Goal: Check status

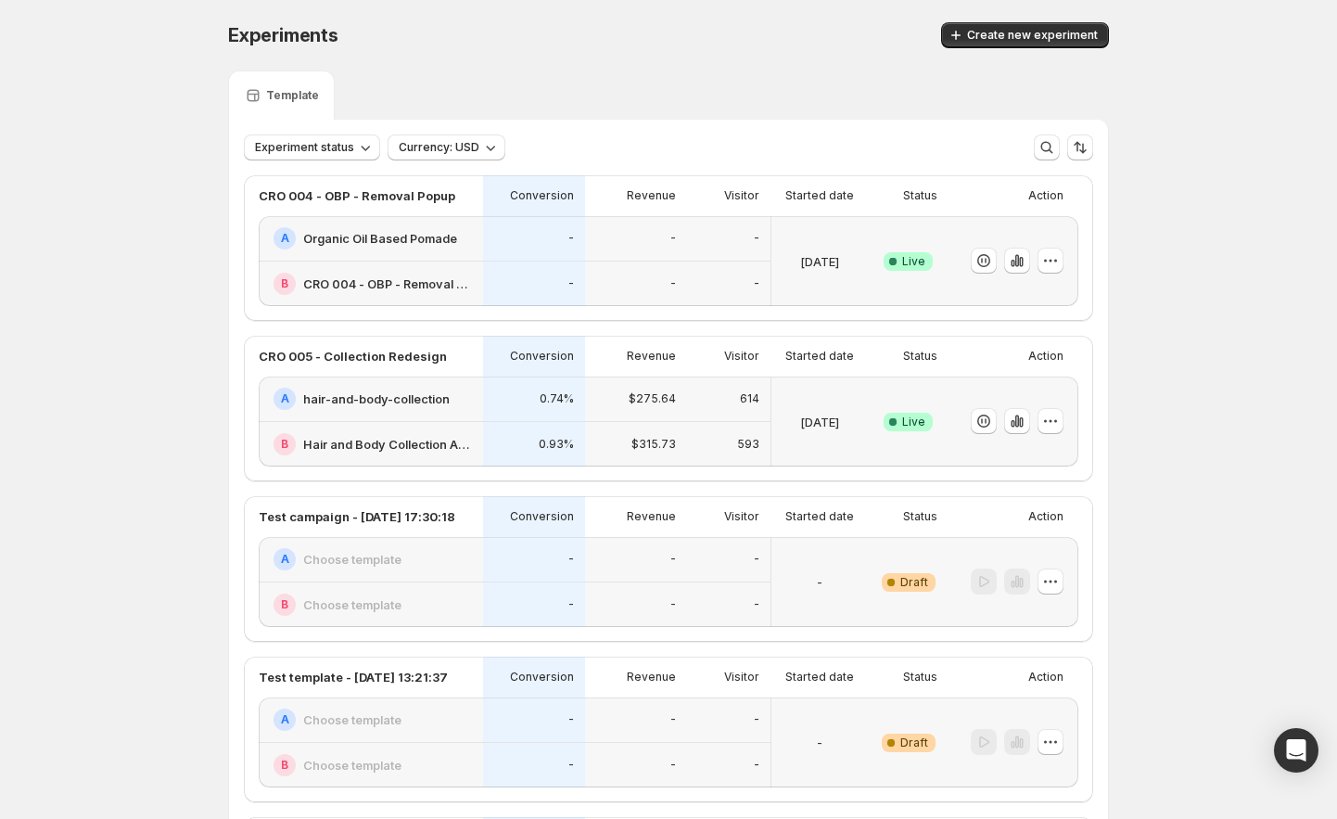
click at [1015, 264] on icon "button" at bounding box center [1017, 260] width 19 height 19
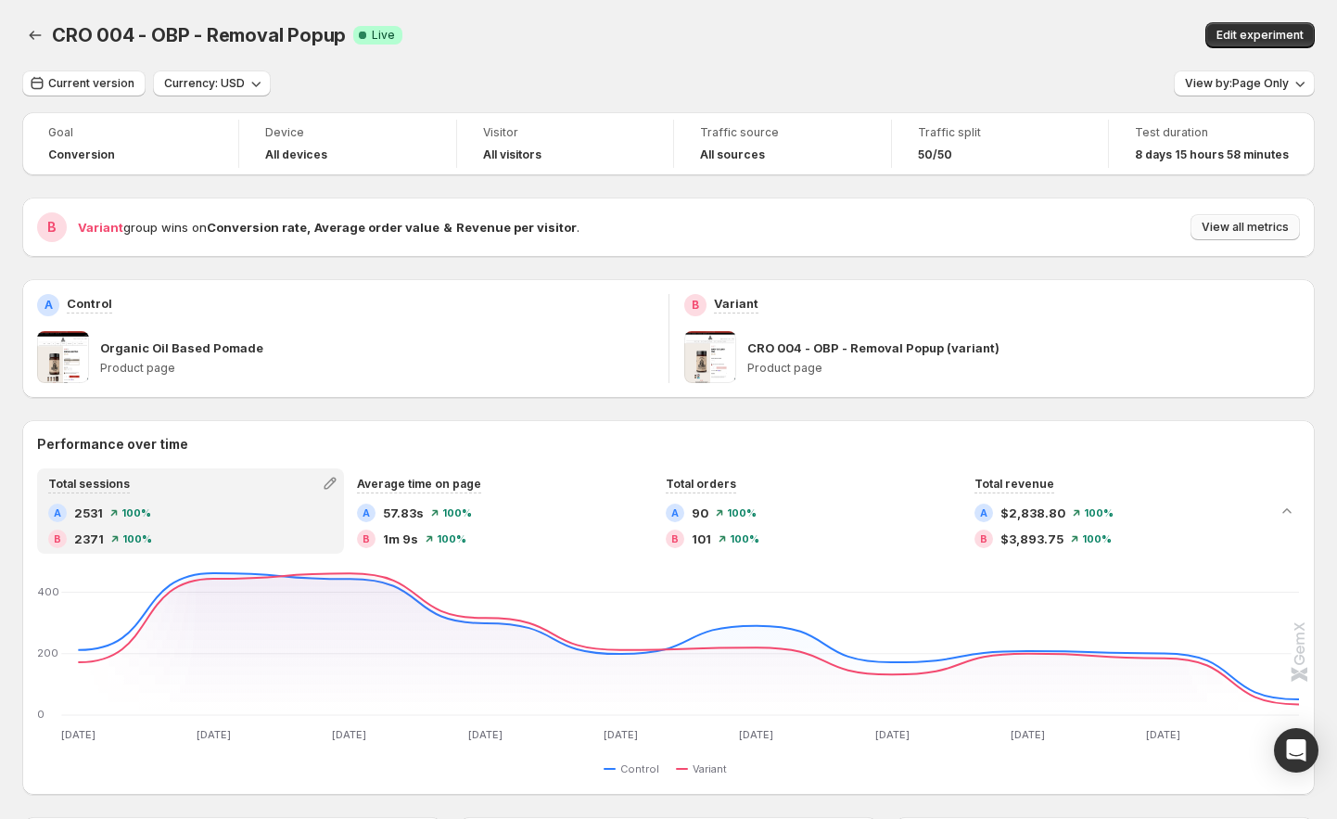
click at [1256, 219] on button "View all metrics" at bounding box center [1245, 227] width 109 height 26
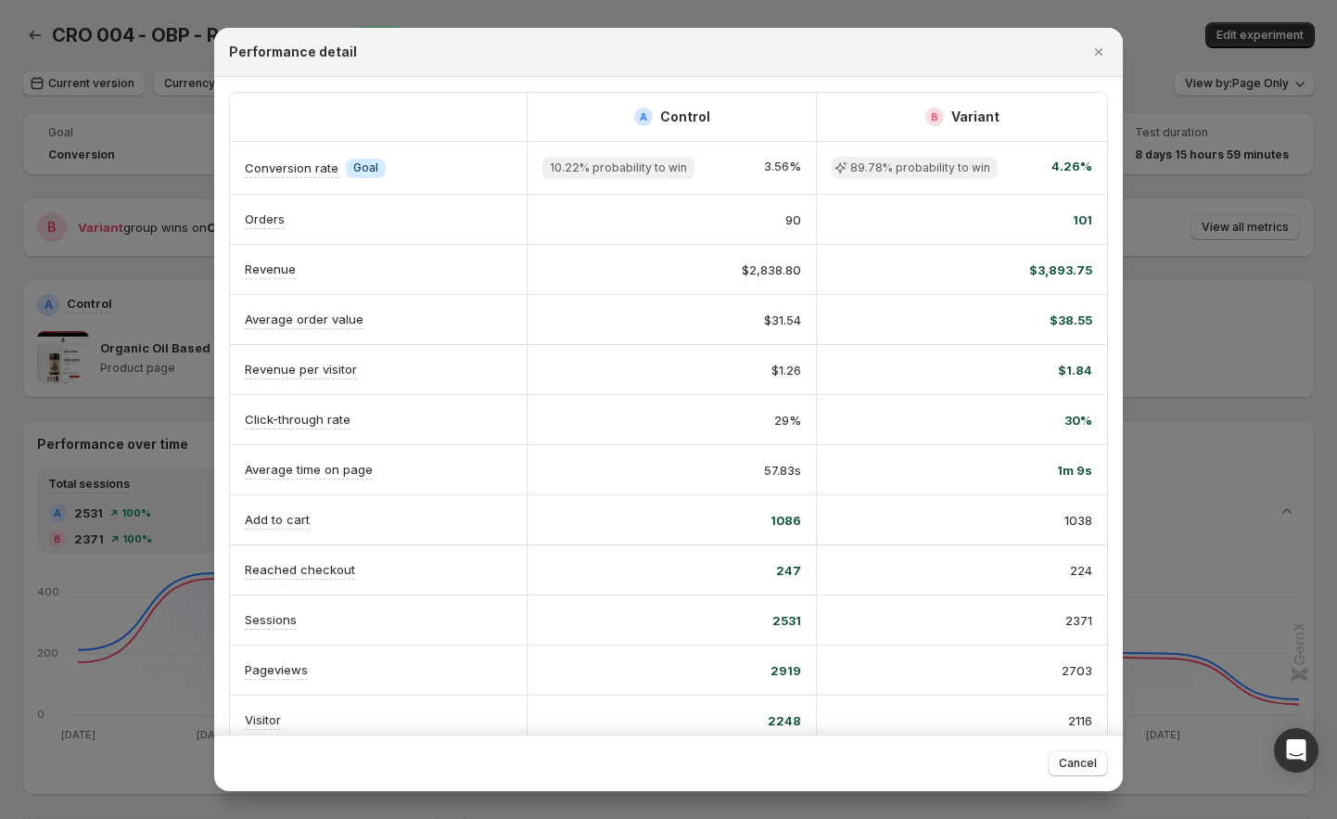
click at [1157, 293] on div at bounding box center [668, 409] width 1337 height 819
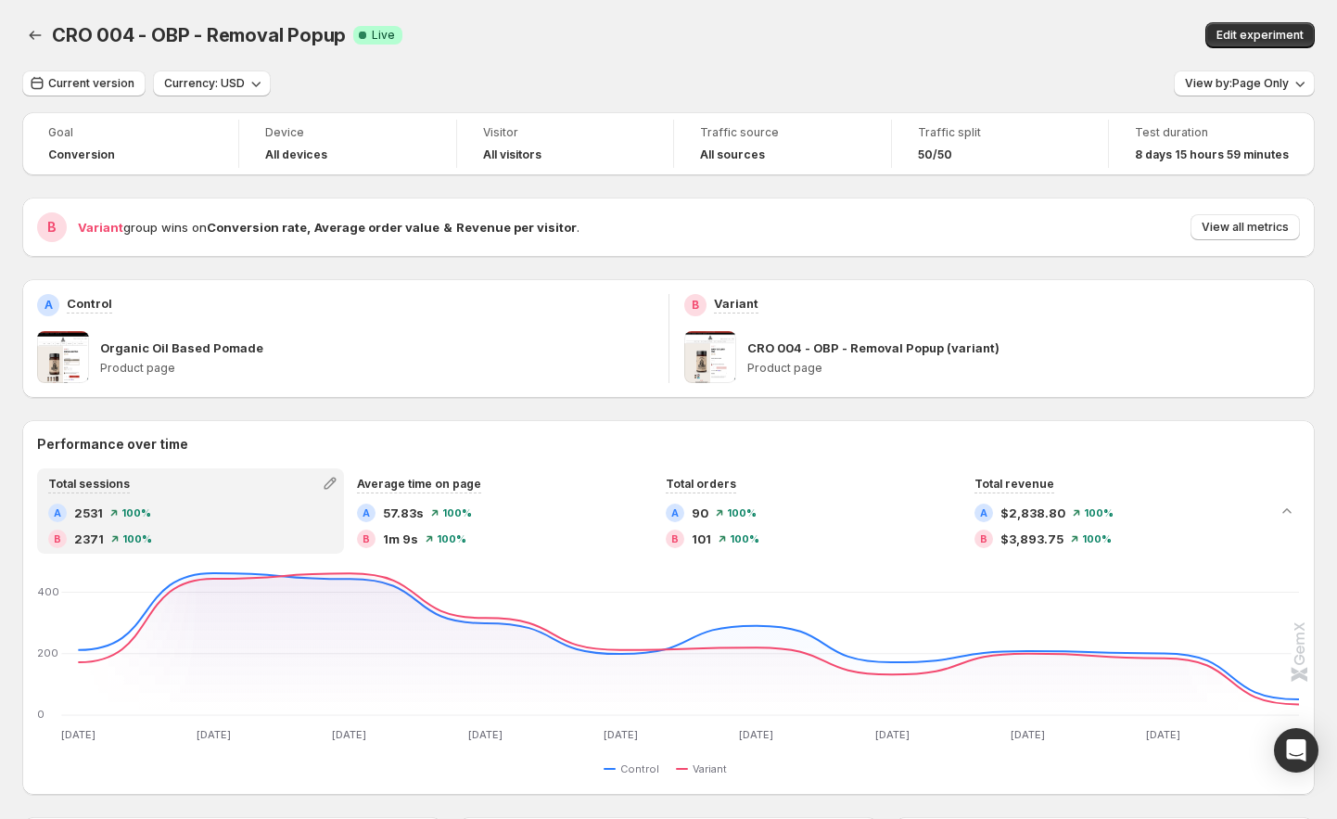
scroll to position [421, 0]
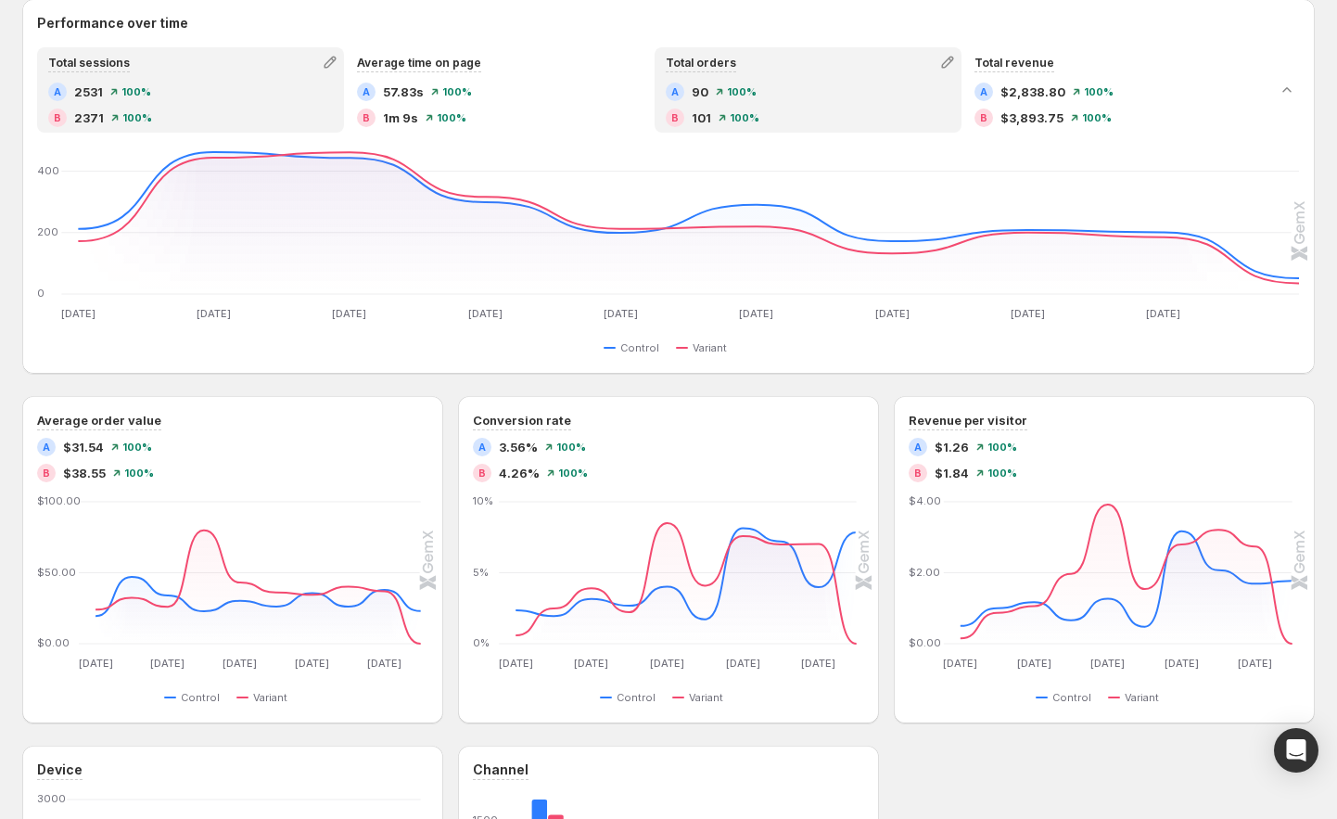
click at [786, 107] on div "A 90 100 % B 101 100 %" at bounding box center [808, 105] width 285 height 45
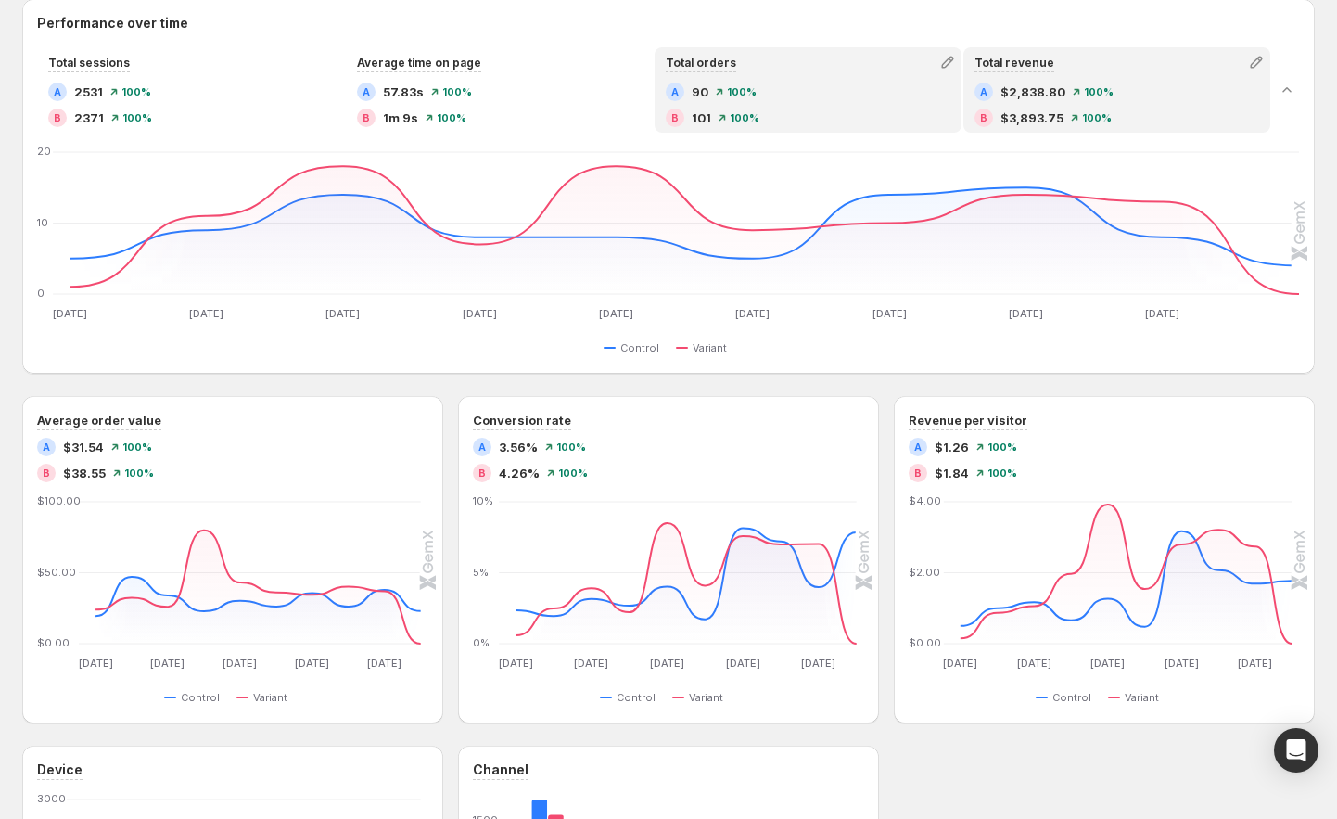
click at [1045, 109] on span "$3,893.75" at bounding box center [1031, 117] width 63 height 19
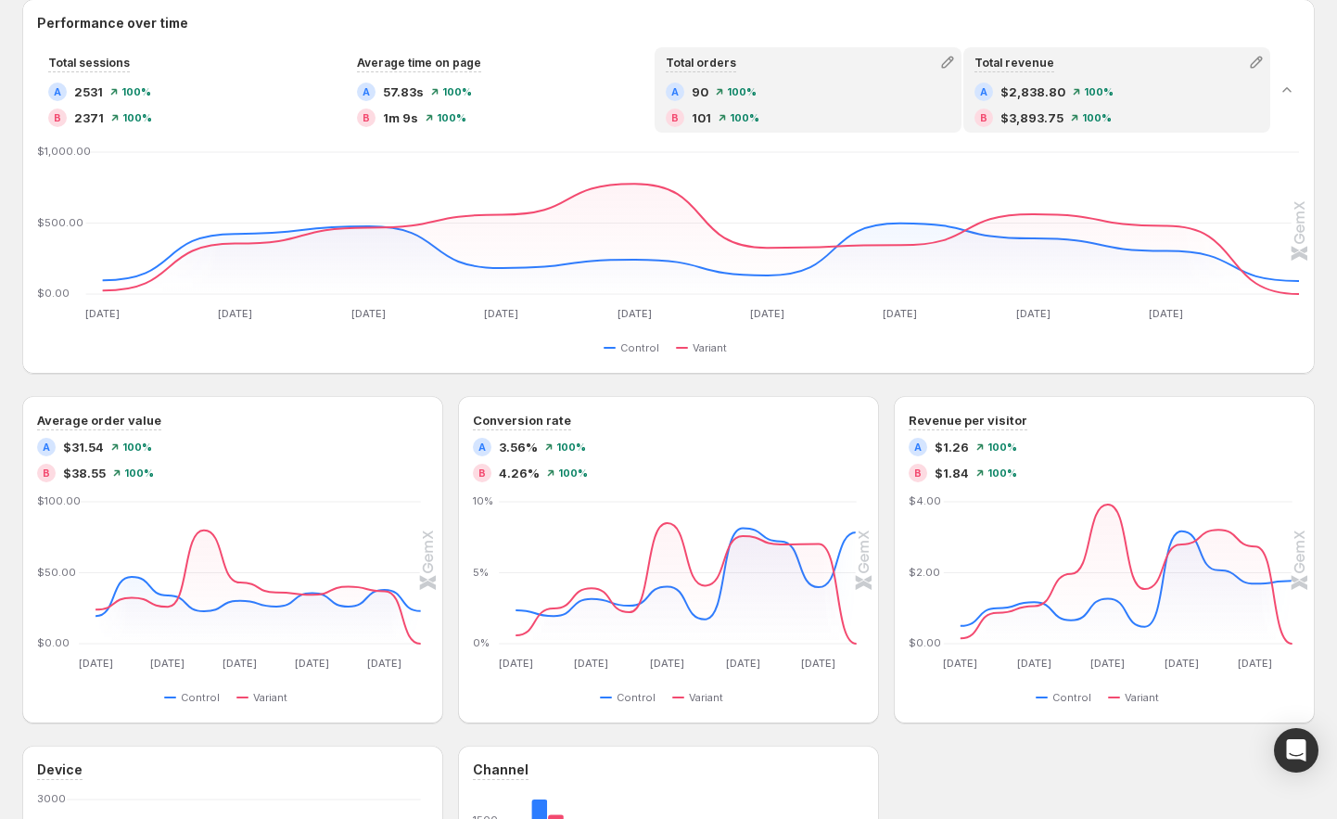
click at [812, 120] on div "B 101 100 %" at bounding box center [808, 117] width 285 height 19
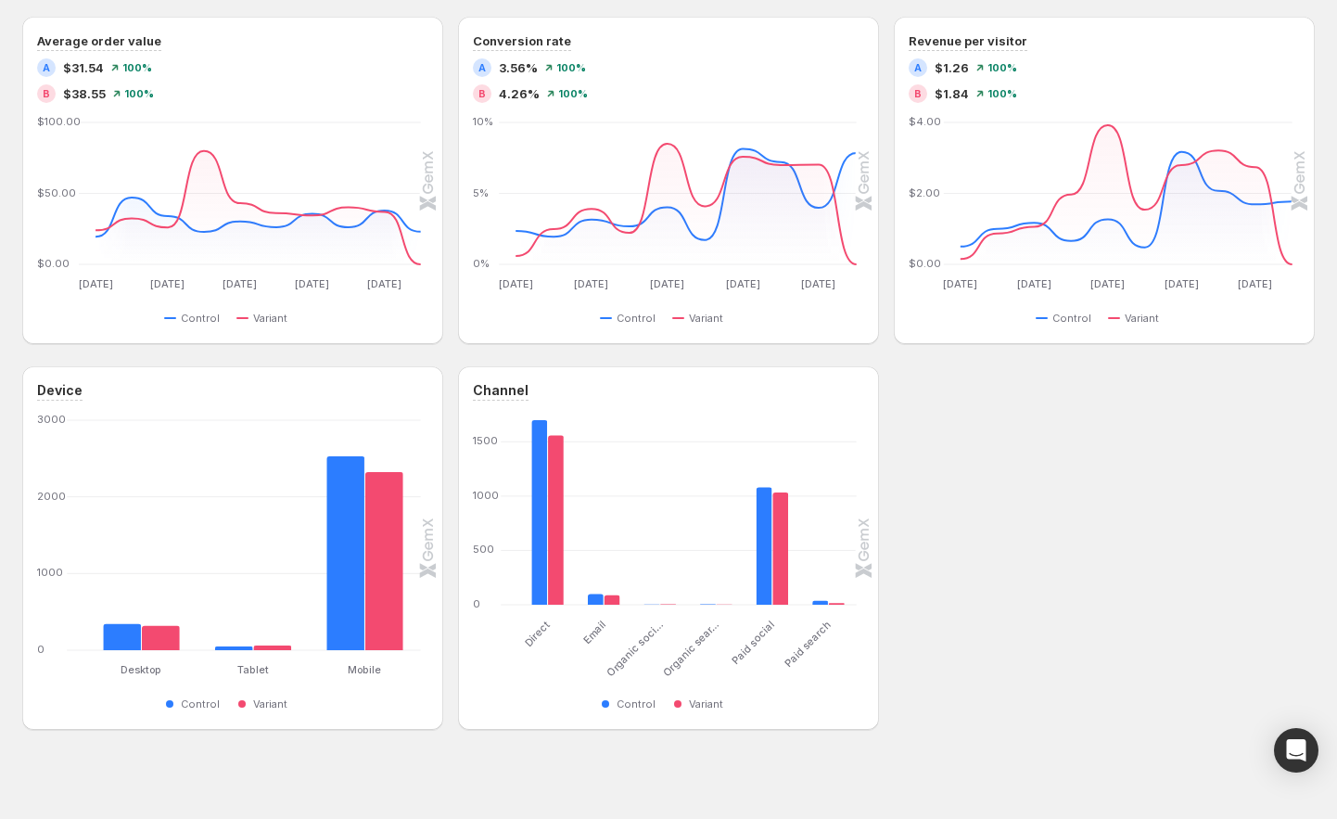
scroll to position [0, 0]
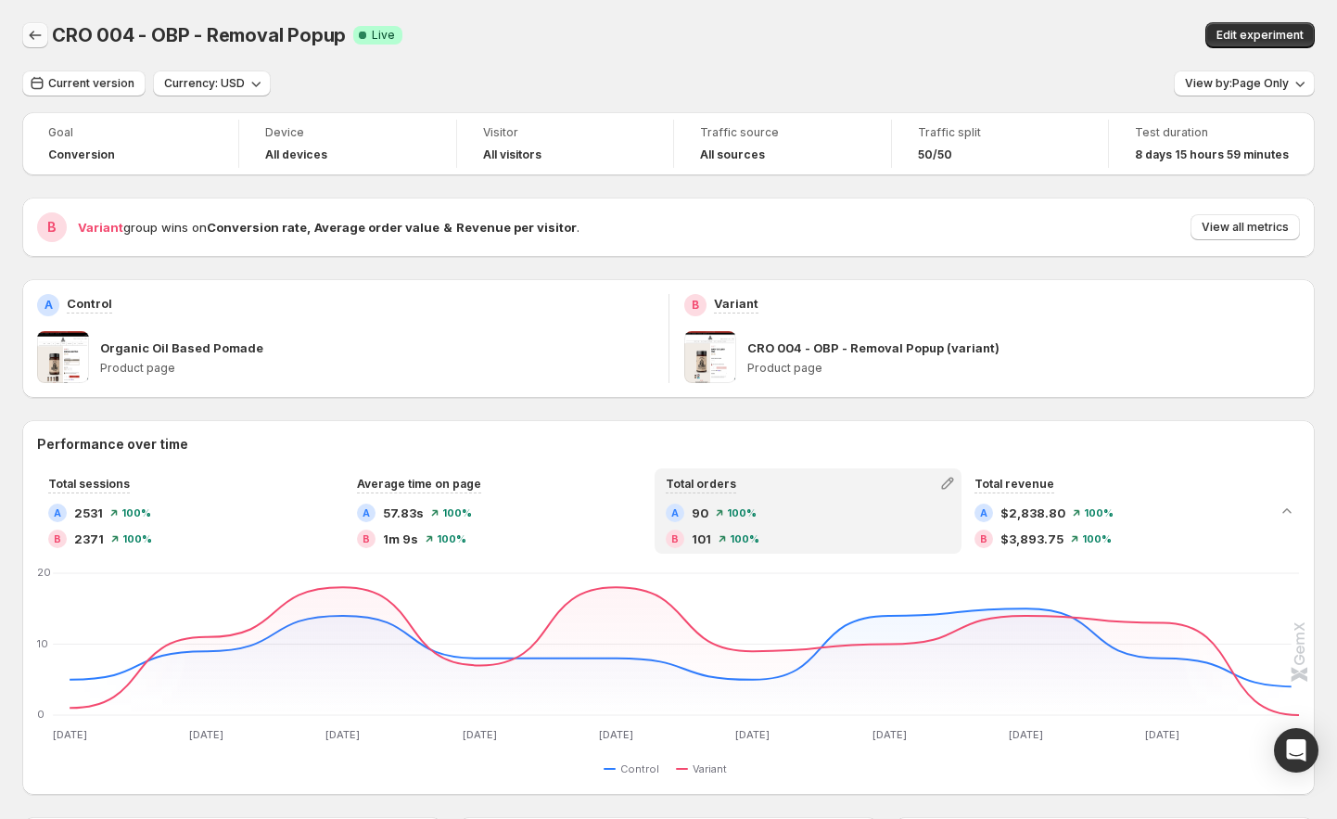
click at [31, 40] on icon "Back" at bounding box center [35, 35] width 19 height 19
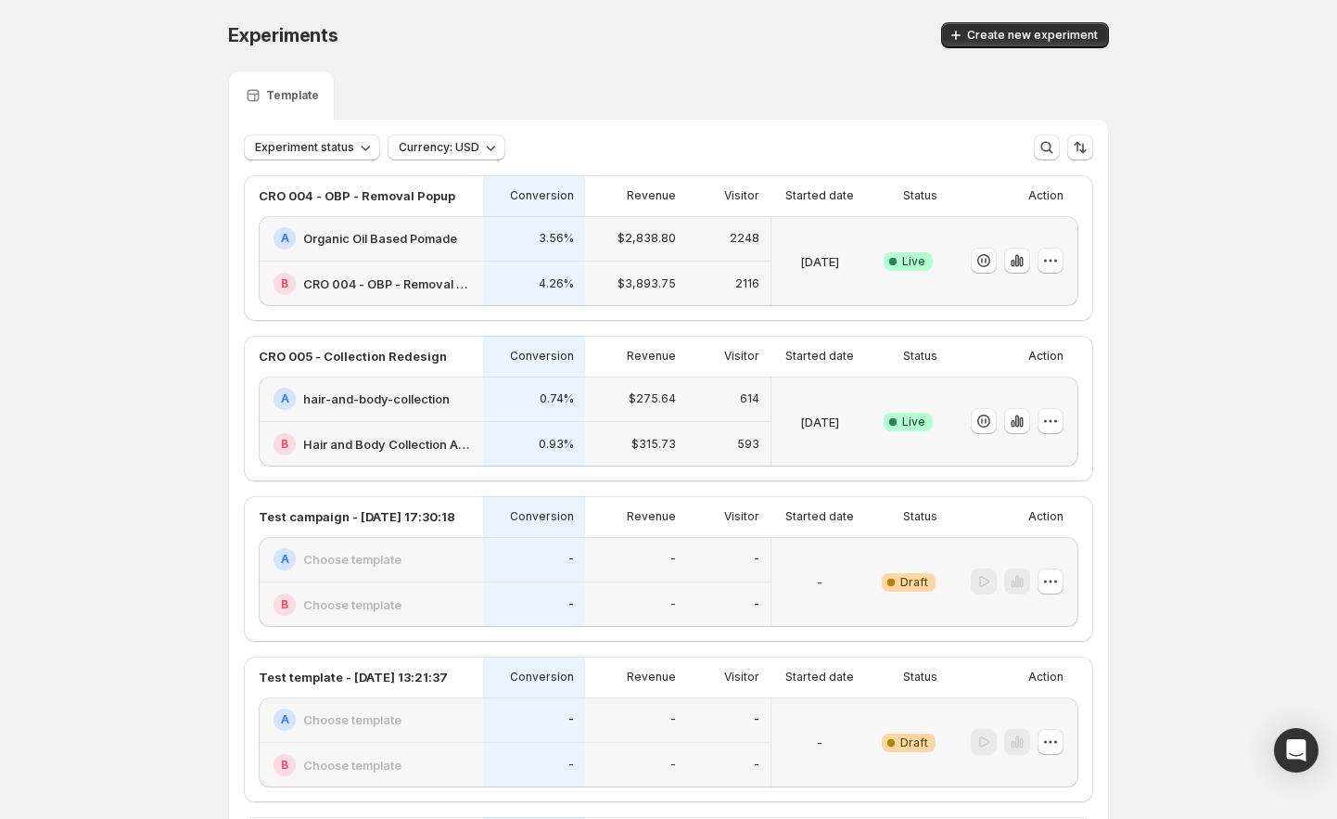
scroll to position [11, 0]
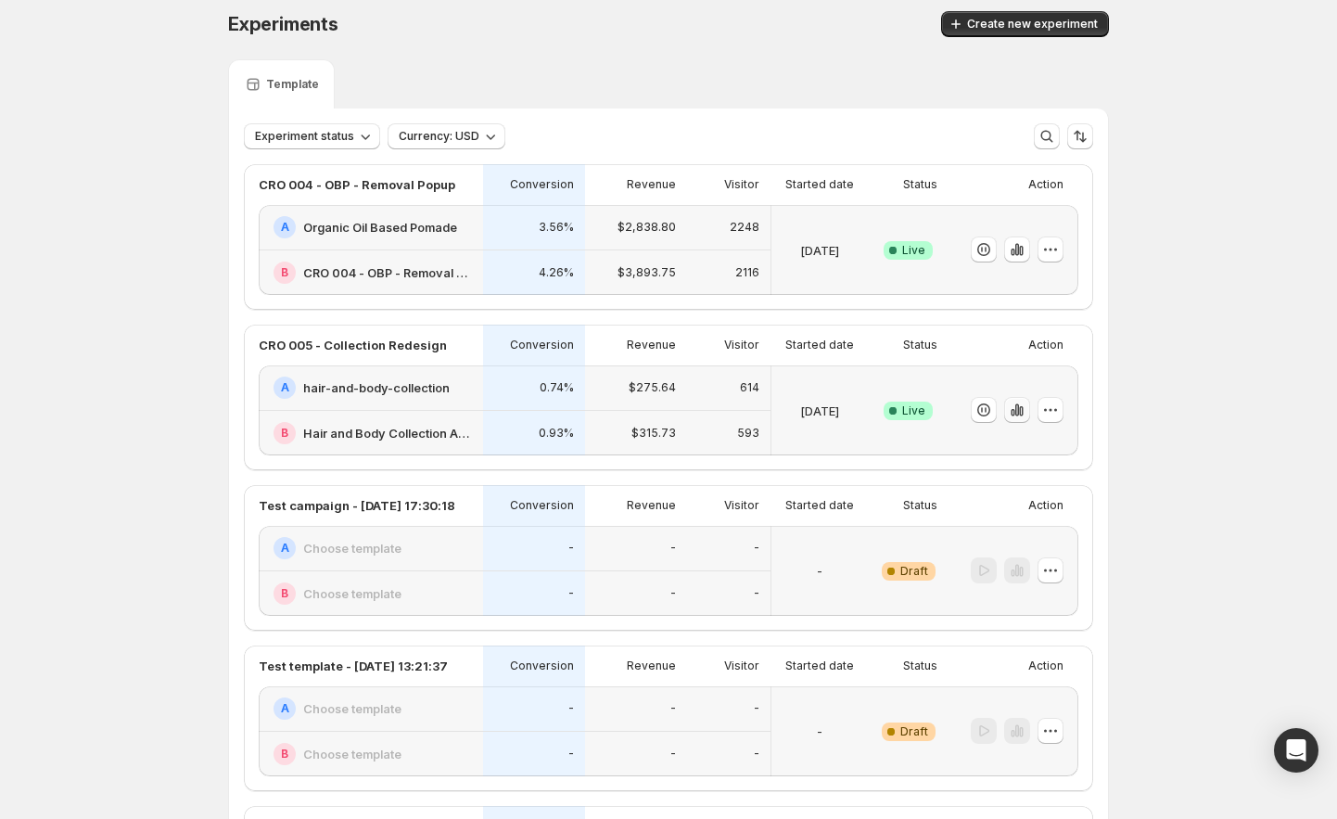
click at [1023, 413] on icon "button" at bounding box center [1021, 411] width 4 height 10
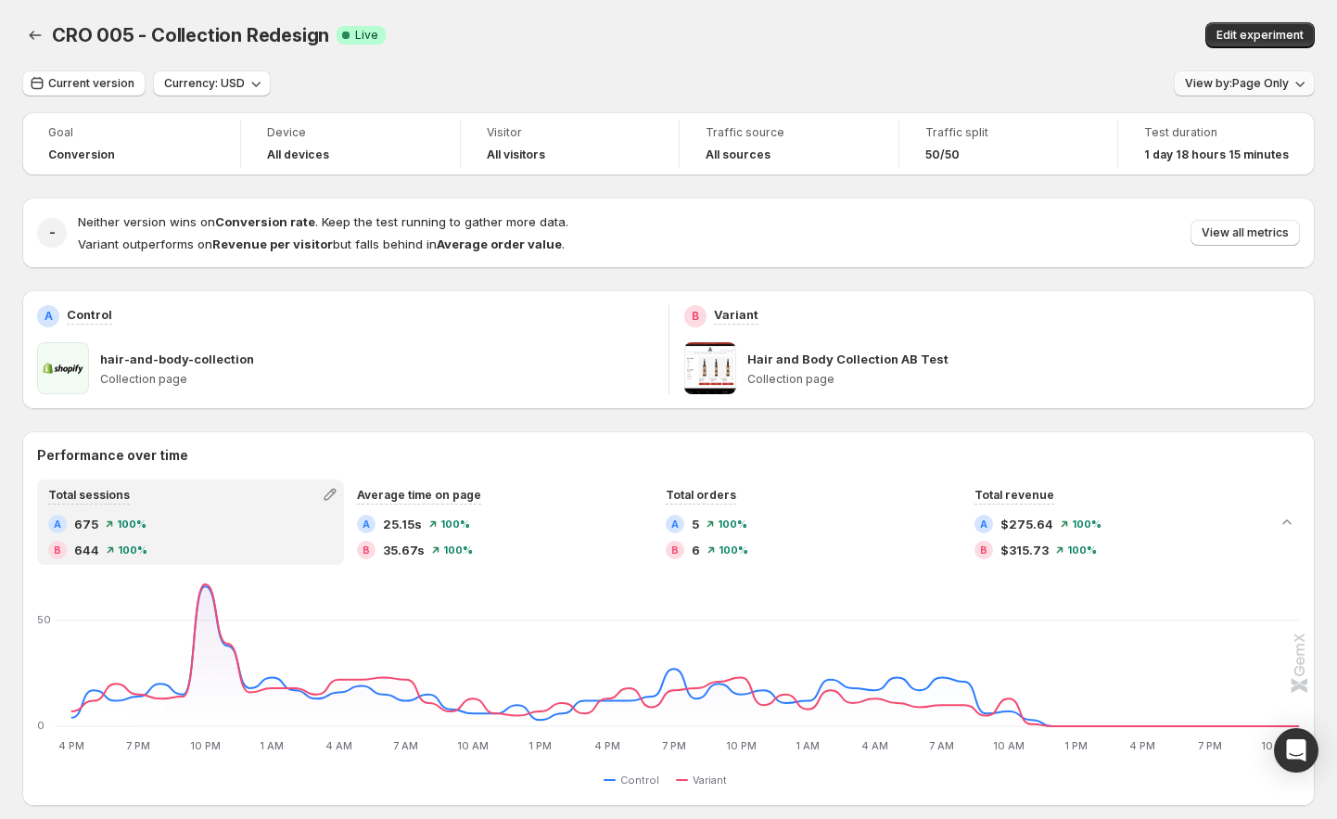
click at [1272, 94] on button "View by: Page Only" at bounding box center [1244, 83] width 141 height 26
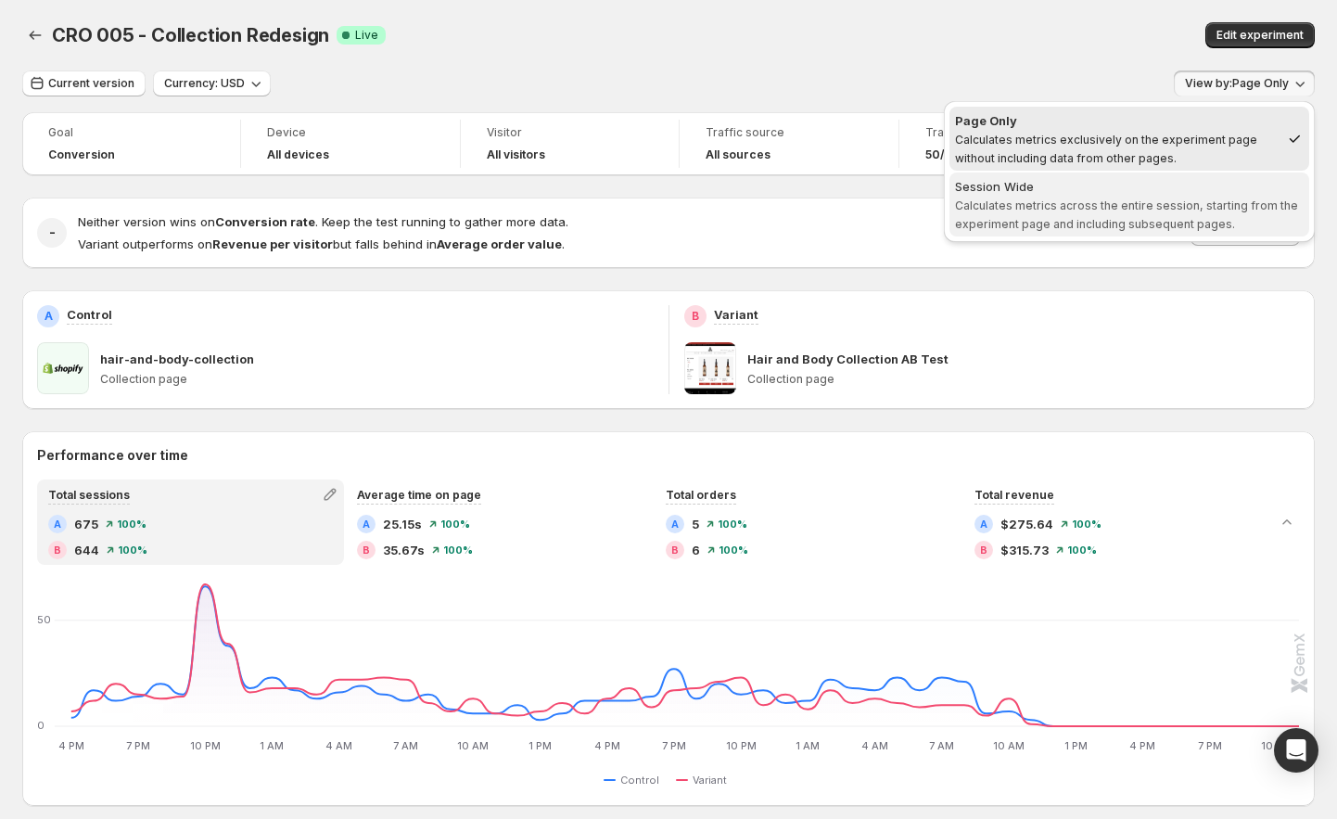
click at [1142, 195] on span "Session Wide Calculates metrics across the entire session, starting from the ex…" at bounding box center [1129, 205] width 349 height 56
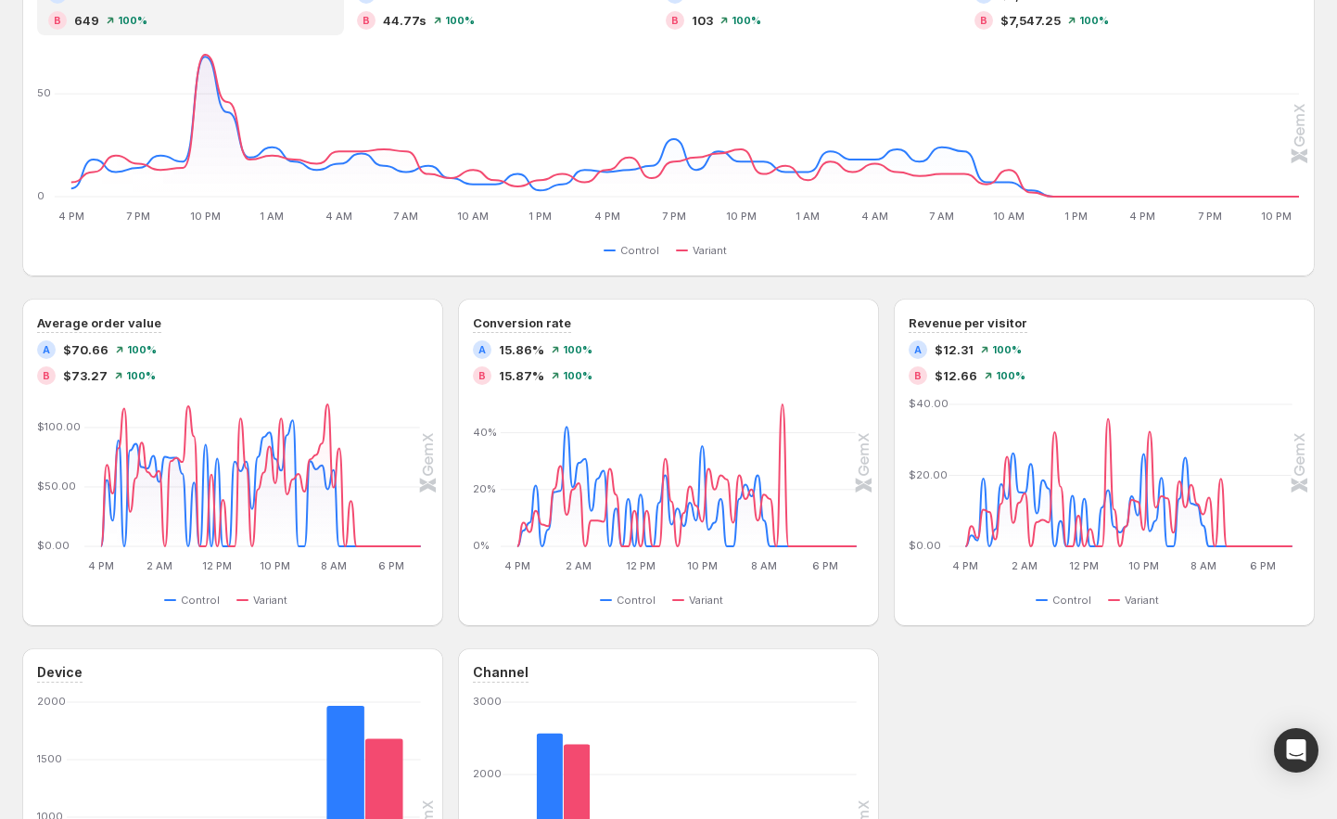
scroll to position [452, 0]
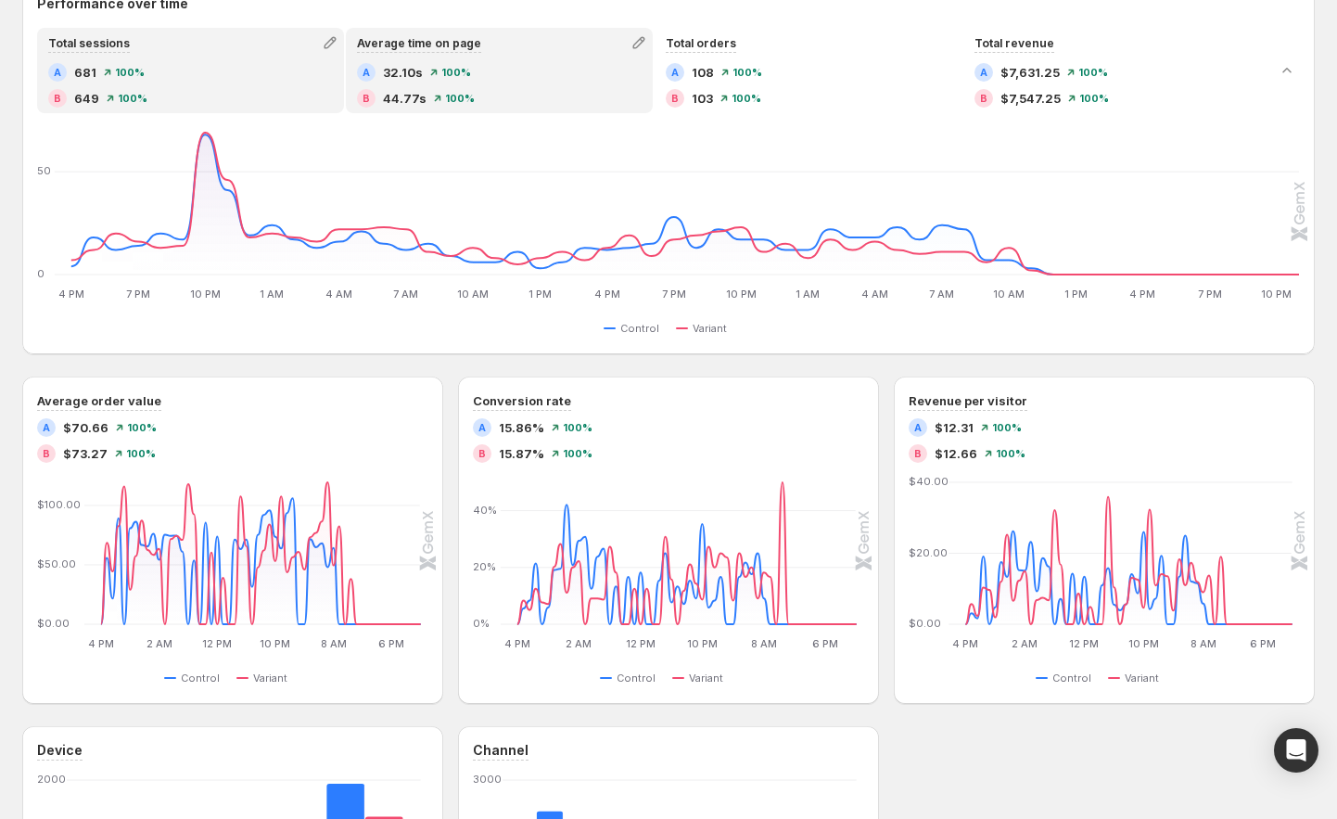
click at [440, 98] on div "100 %" at bounding box center [454, 98] width 41 height 11
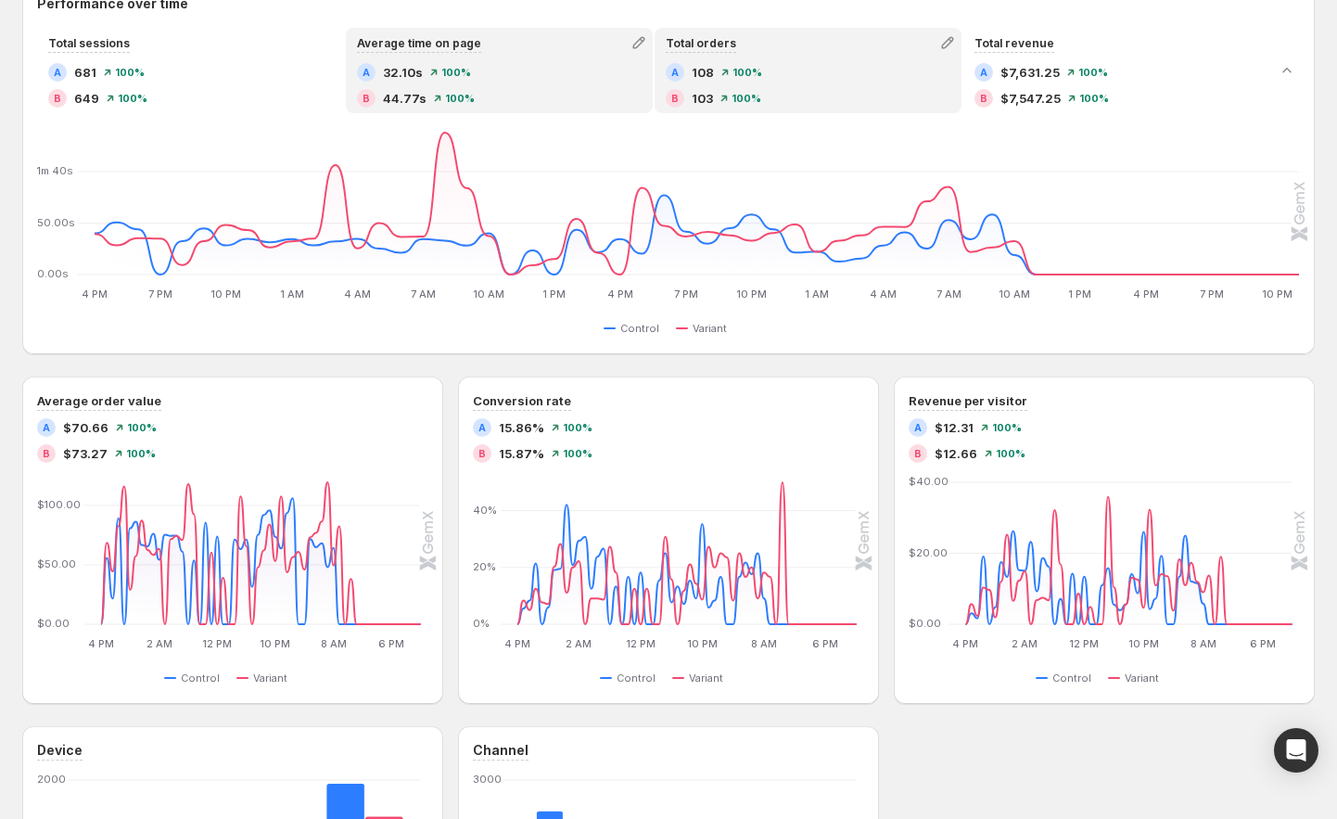
click at [765, 94] on div "B 103 100 %" at bounding box center [808, 98] width 285 height 19
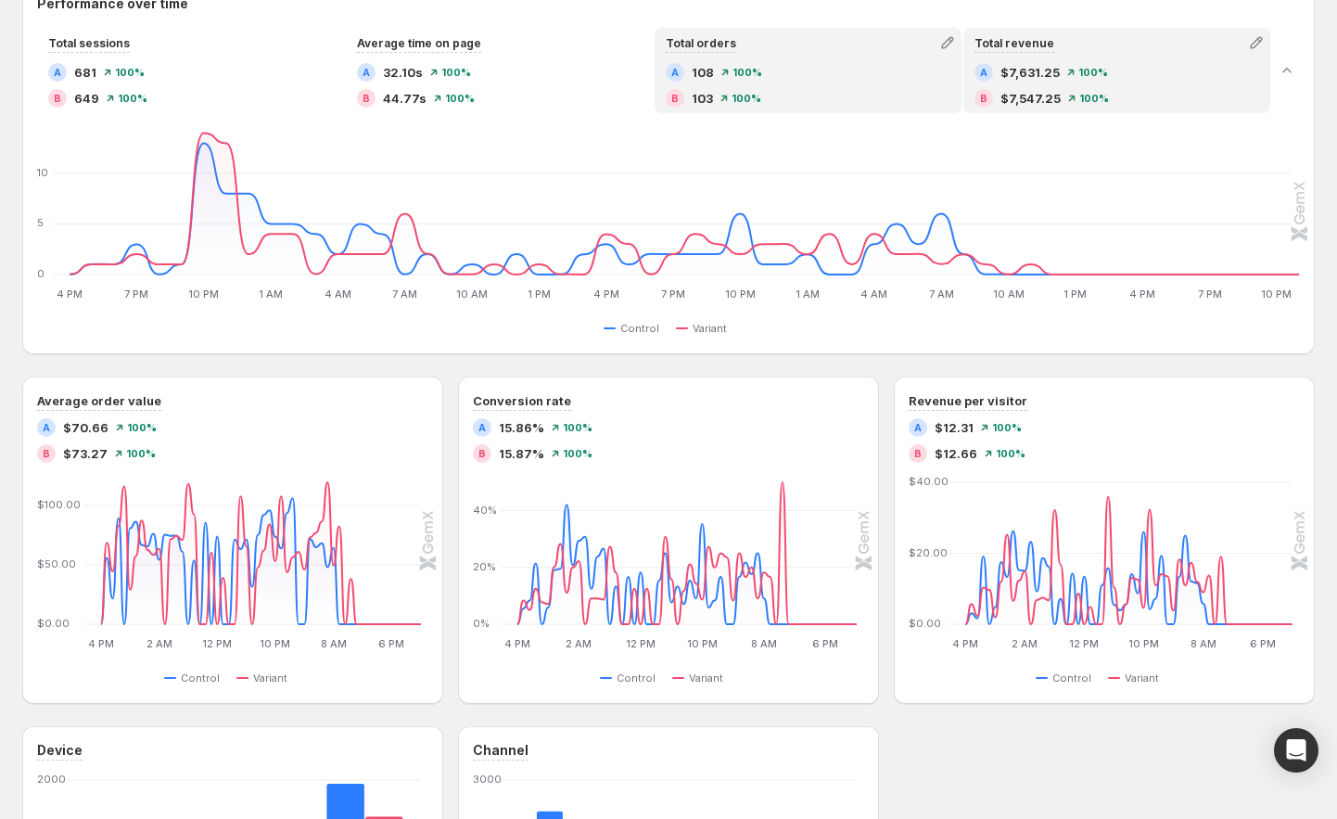
click at [1048, 105] on span "$7,547.25" at bounding box center [1030, 98] width 60 height 19
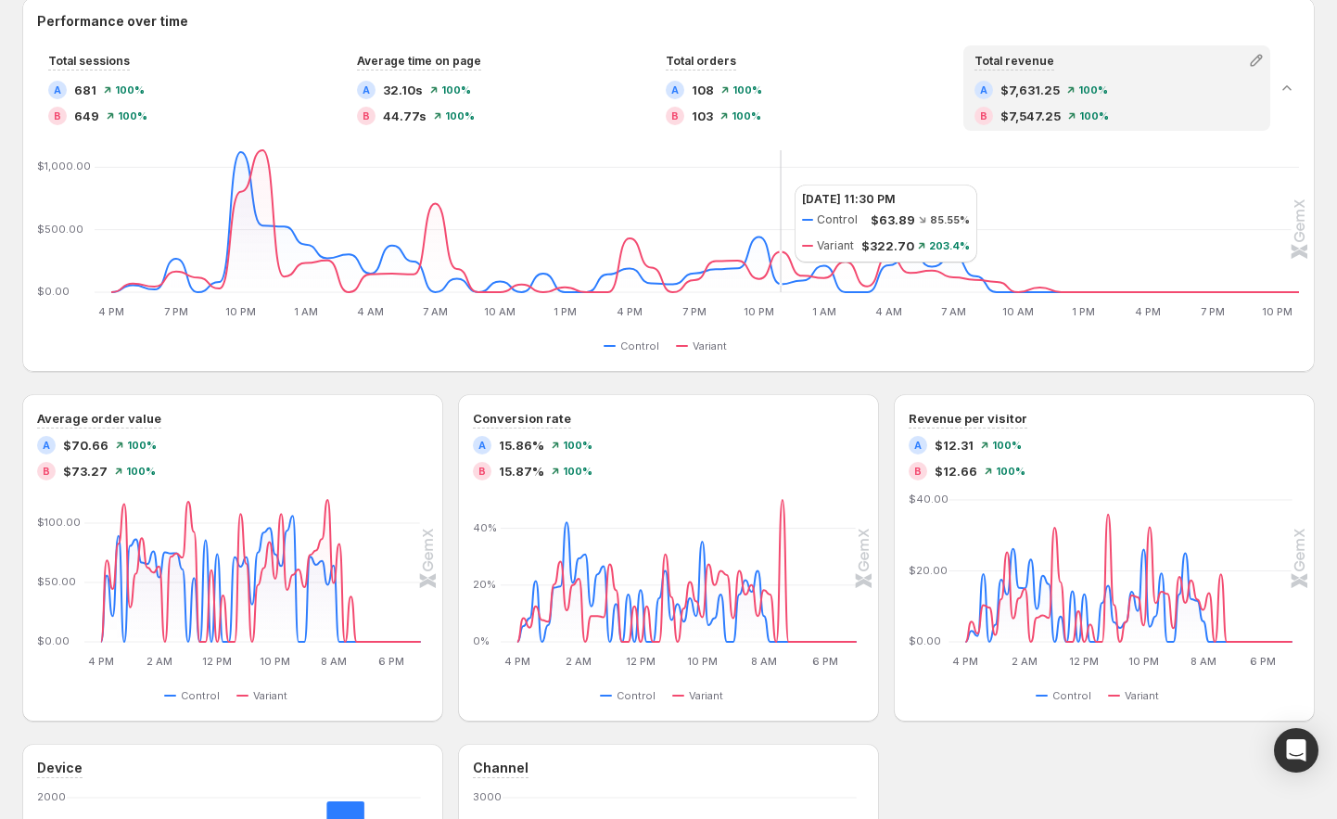
scroll to position [0, 0]
